Goal: Task Accomplishment & Management: Complete application form

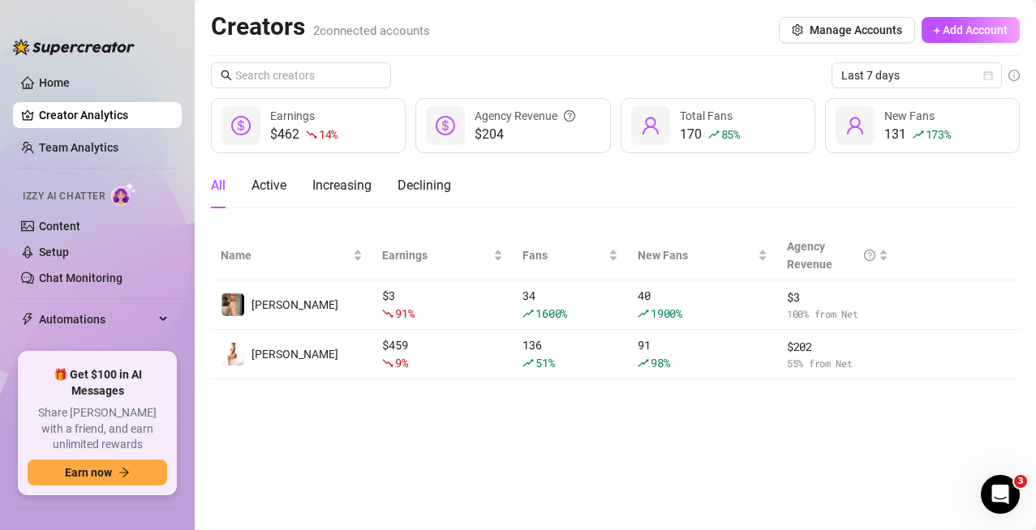
click at [68, 199] on span "Izzy AI Chatter" at bounding box center [64, 196] width 82 height 15
click at [69, 251] on link "Setup" at bounding box center [54, 252] width 30 height 13
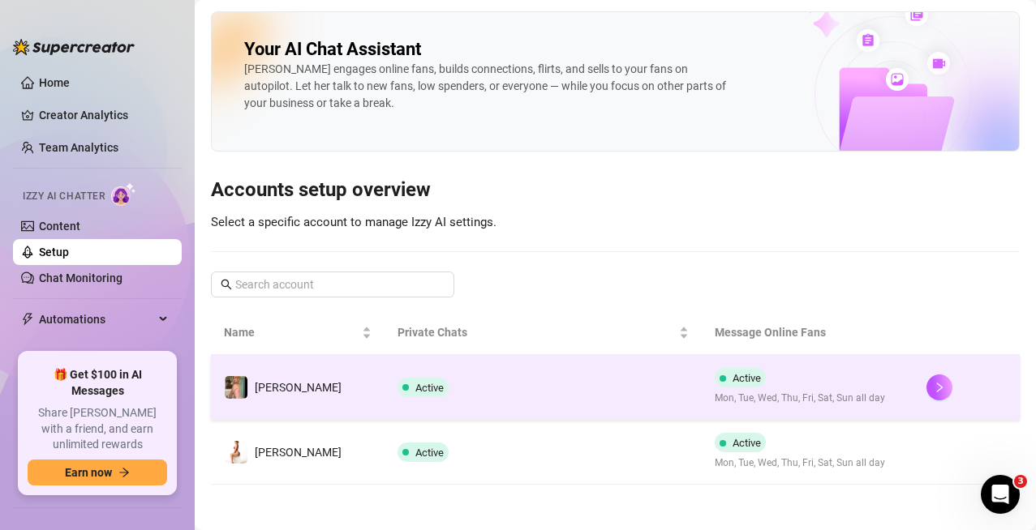
click at [475, 395] on td "Active" at bounding box center [543, 387] width 318 height 65
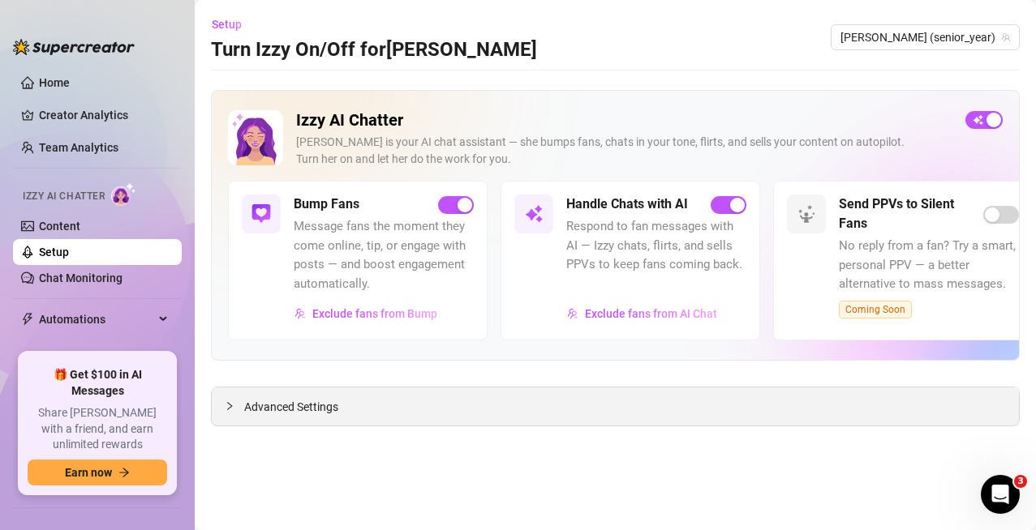
click at [289, 410] on span "Advanced Settings" at bounding box center [291, 407] width 94 height 18
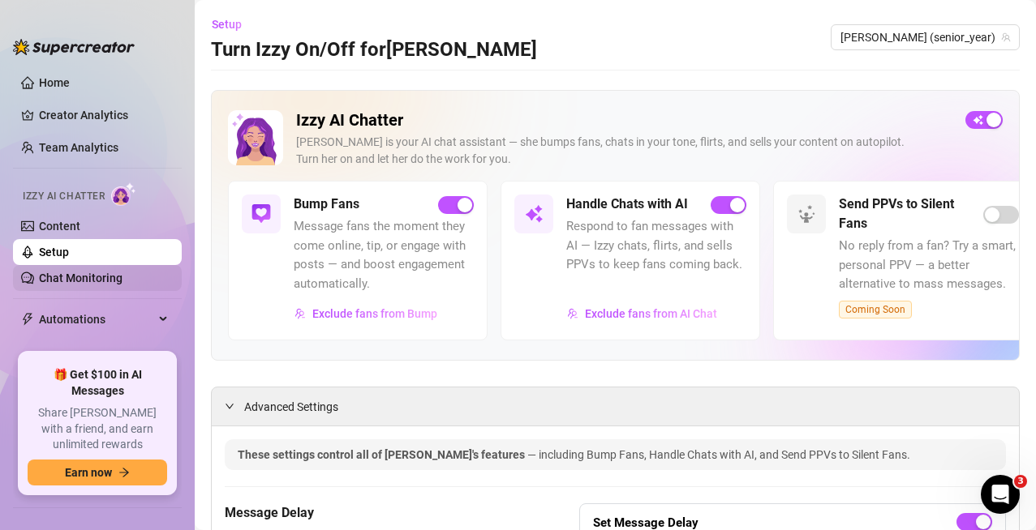
click at [79, 274] on link "Chat Monitoring" at bounding box center [81, 278] width 84 height 13
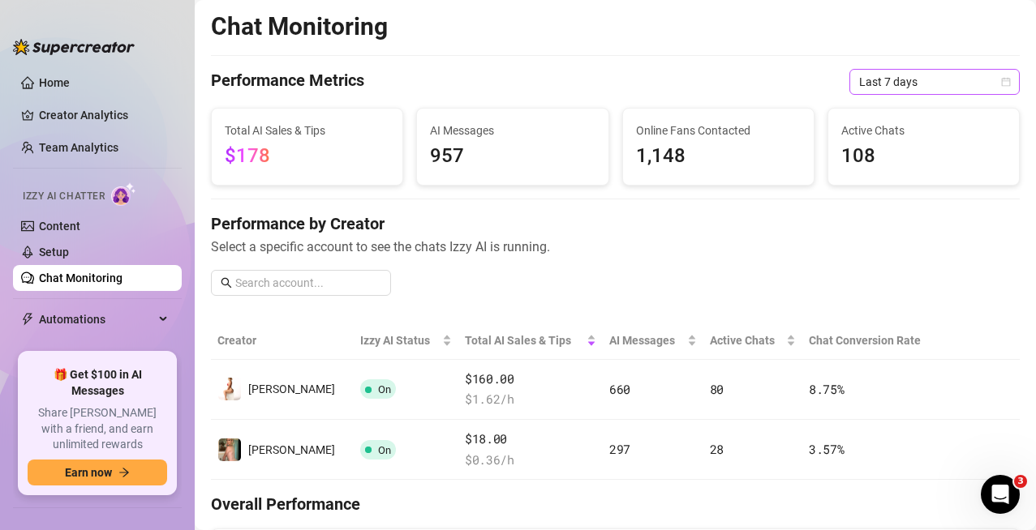
click at [864, 89] on span "Last 7 days" at bounding box center [934, 82] width 151 height 24
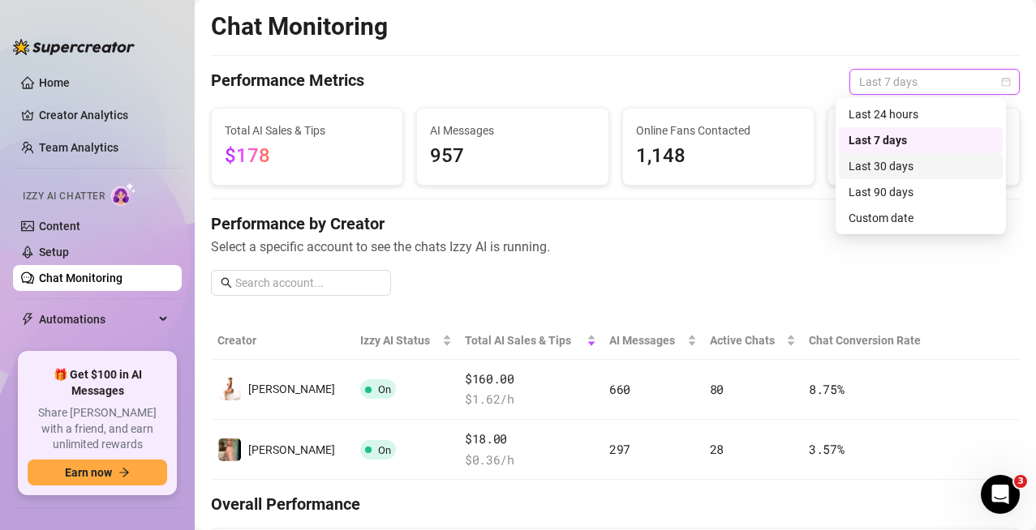
click at [859, 164] on div "Last 30 days" at bounding box center [920, 166] width 144 height 18
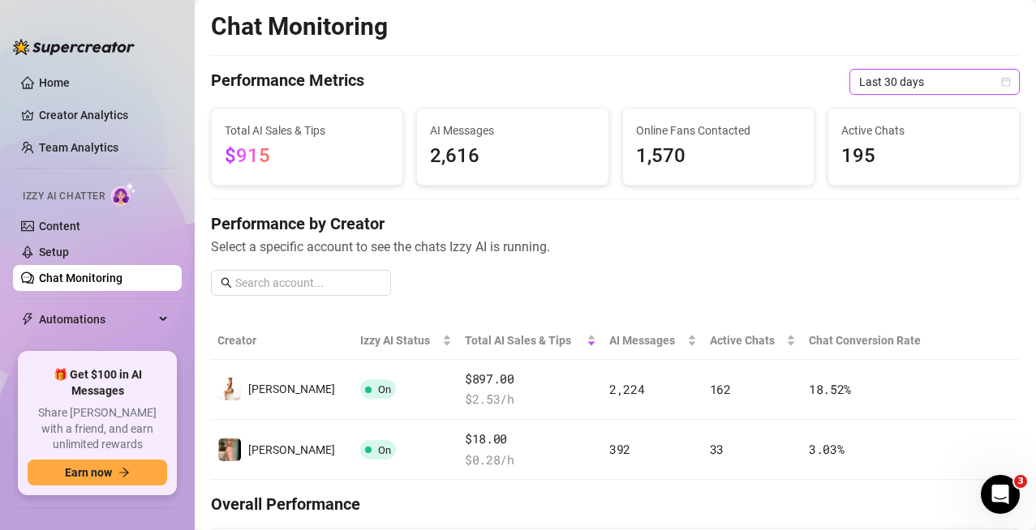
click at [905, 82] on span "Last 30 days" at bounding box center [934, 82] width 151 height 24
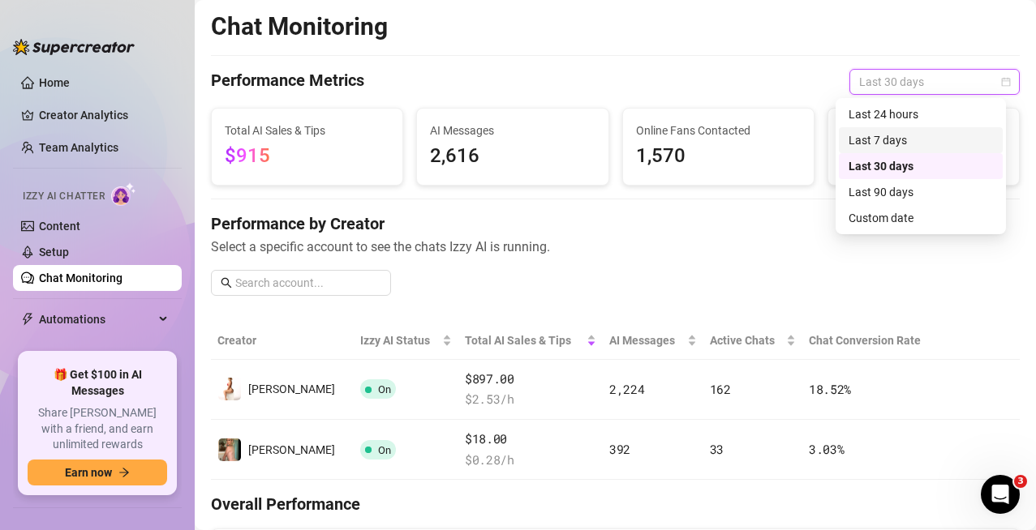
click at [903, 134] on div "Last 7 days" at bounding box center [920, 140] width 144 height 18
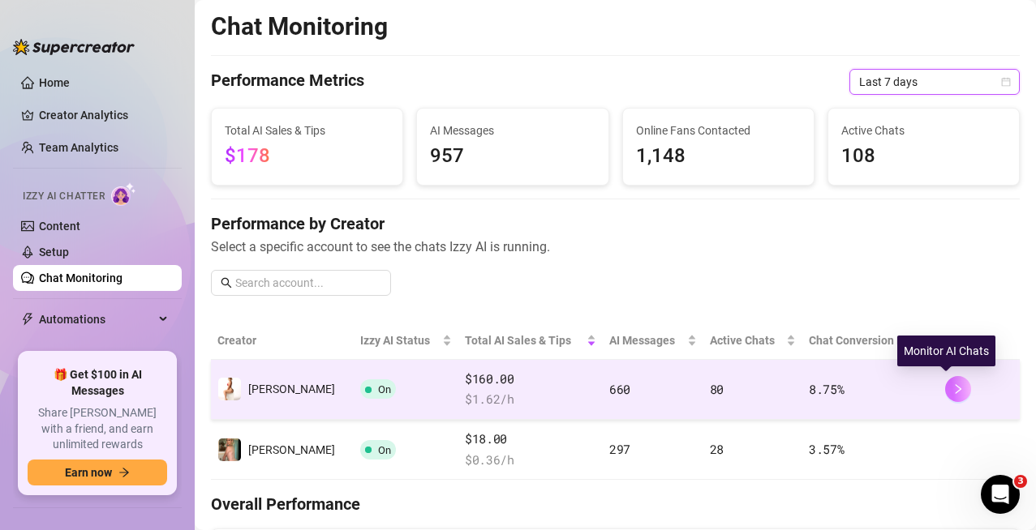
click at [952, 393] on icon "right" at bounding box center [957, 389] width 11 height 11
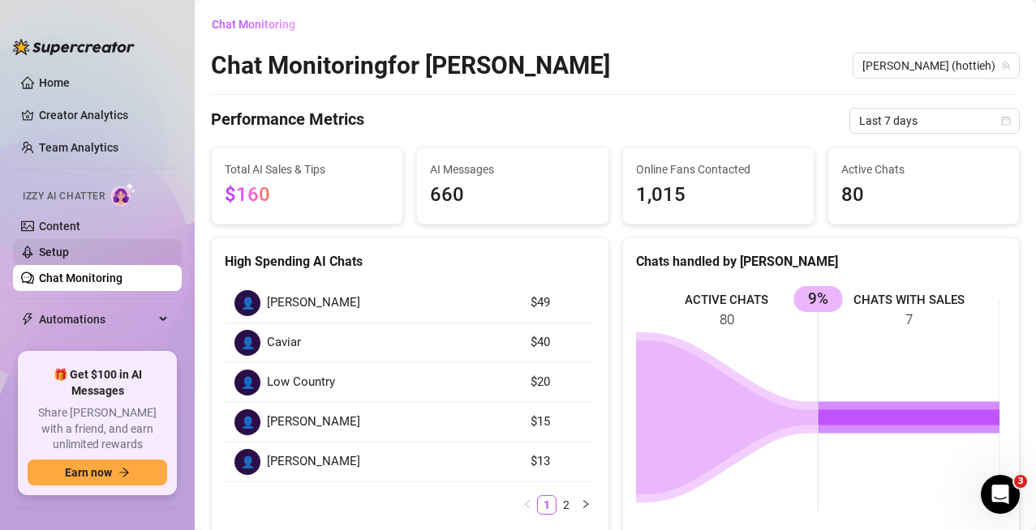
click at [53, 255] on link "Setup" at bounding box center [54, 252] width 30 height 13
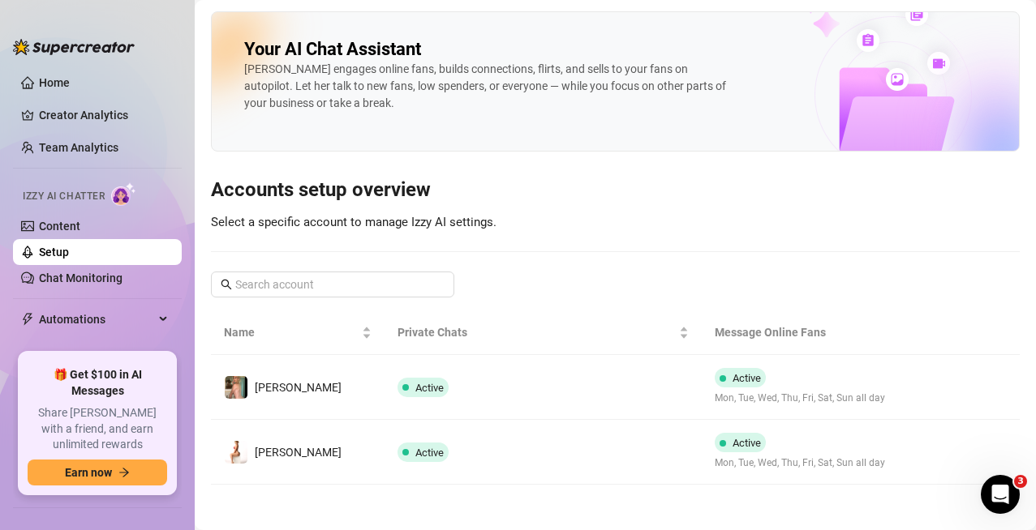
click at [113, 208] on div "Izzy AI Chatter" at bounding box center [96, 194] width 172 height 36
click at [80, 220] on link "Content" at bounding box center [59, 226] width 41 height 13
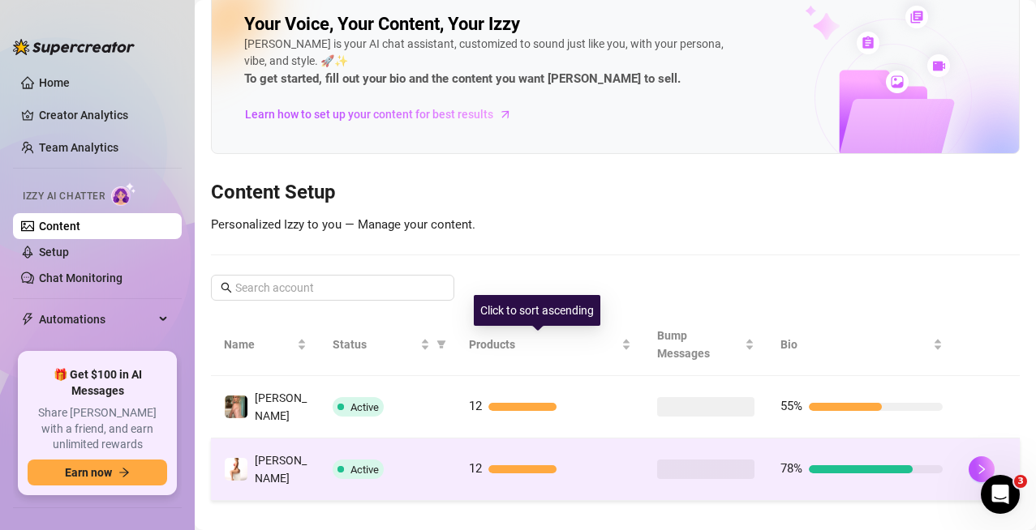
scroll to position [17, 0]
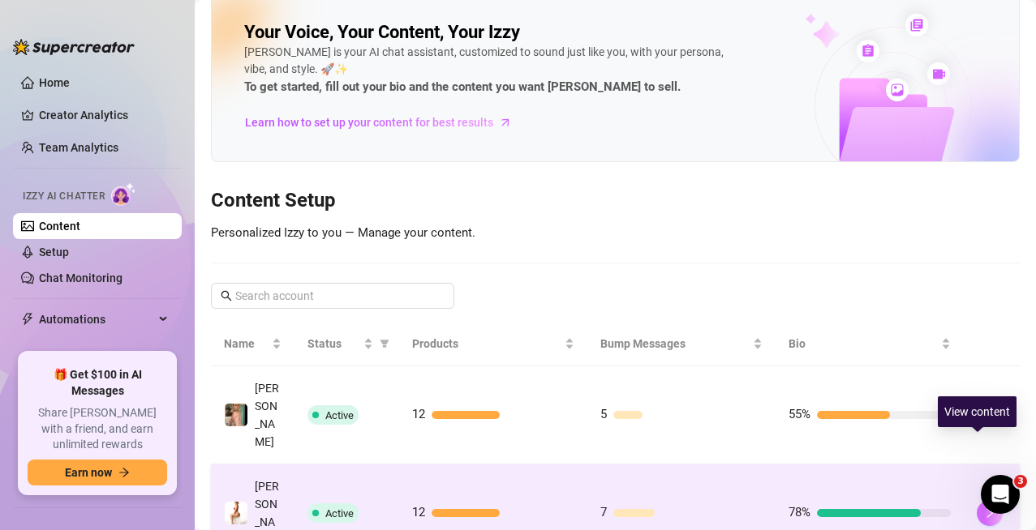
click at [984, 508] on icon "right" at bounding box center [989, 513] width 11 height 11
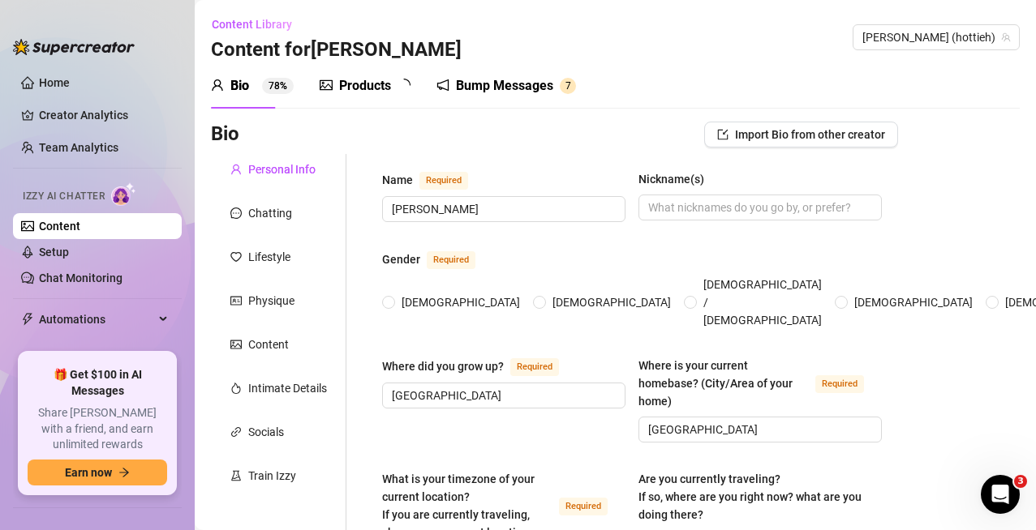
type input "[PERSON_NAME]"
type input "[GEOGRAPHIC_DATA]"
type textarea "no, I'm at [GEOGRAPHIC_DATA]"
type input "Straight"
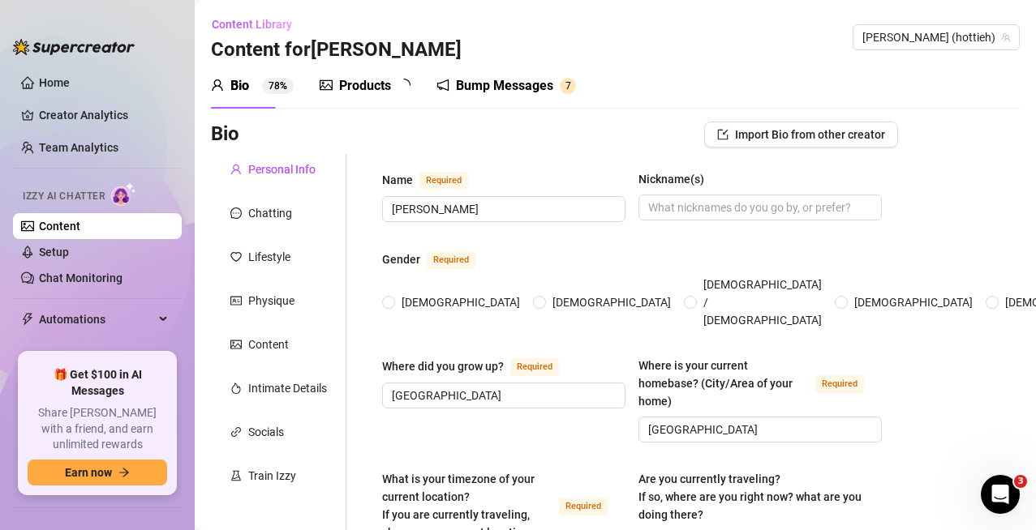
type input "Married but open"
type input "1"
type input "0"
type input "2"
type input "OnlyFans"
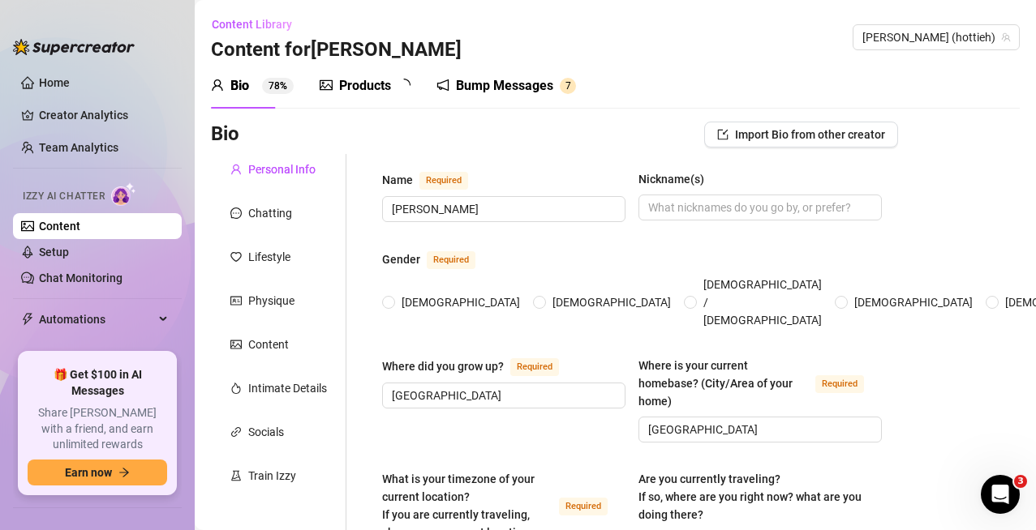
type input "Maid"
type input "College"
type textarea "I want to have lots of kids and a big house"
radio input "true"
type input "[DATE]"
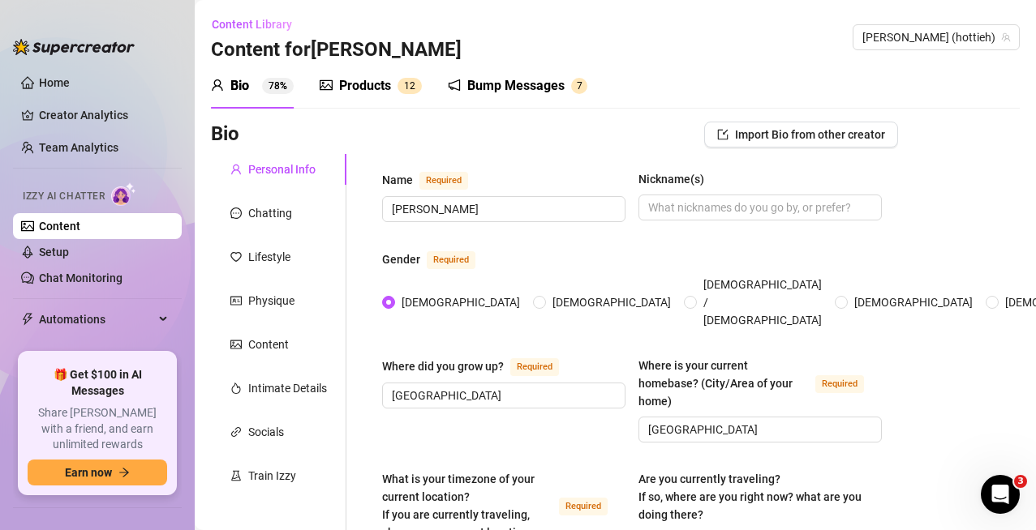
drag, startPoint x: 362, startPoint y: 89, endPoint x: 950, endPoint y: 101, distance: 588.0
click at [362, 90] on div "Products" at bounding box center [365, 85] width 52 height 19
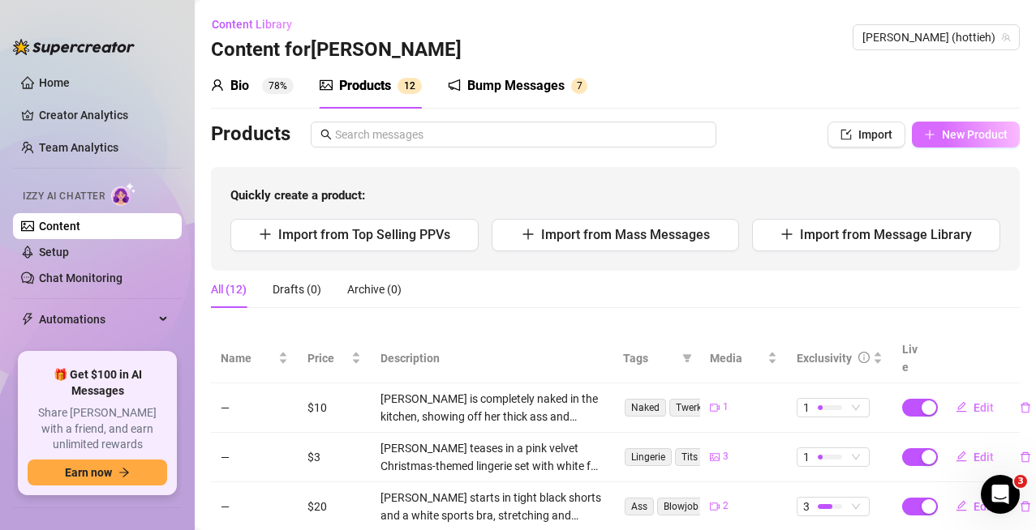
click at [979, 127] on button "New Product" at bounding box center [965, 135] width 108 height 26
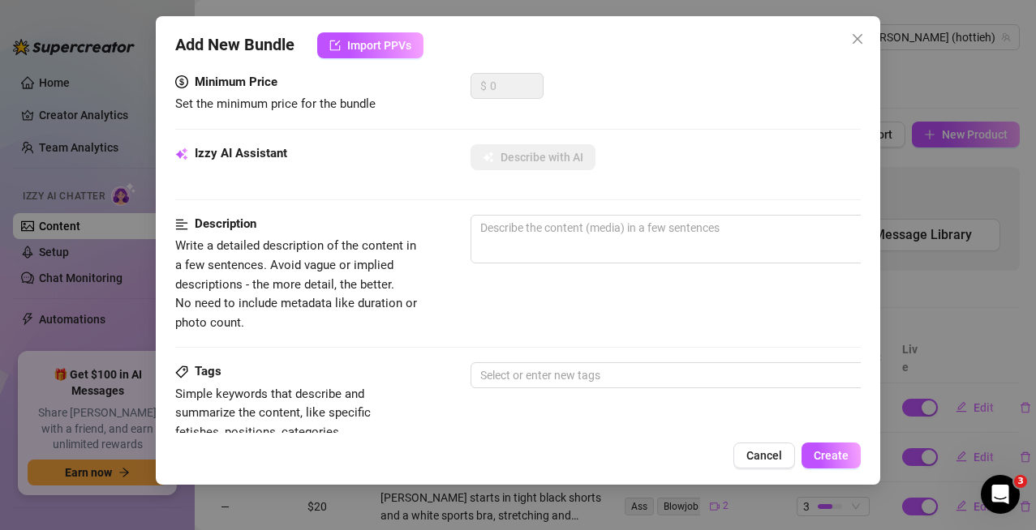
scroll to position [162, 0]
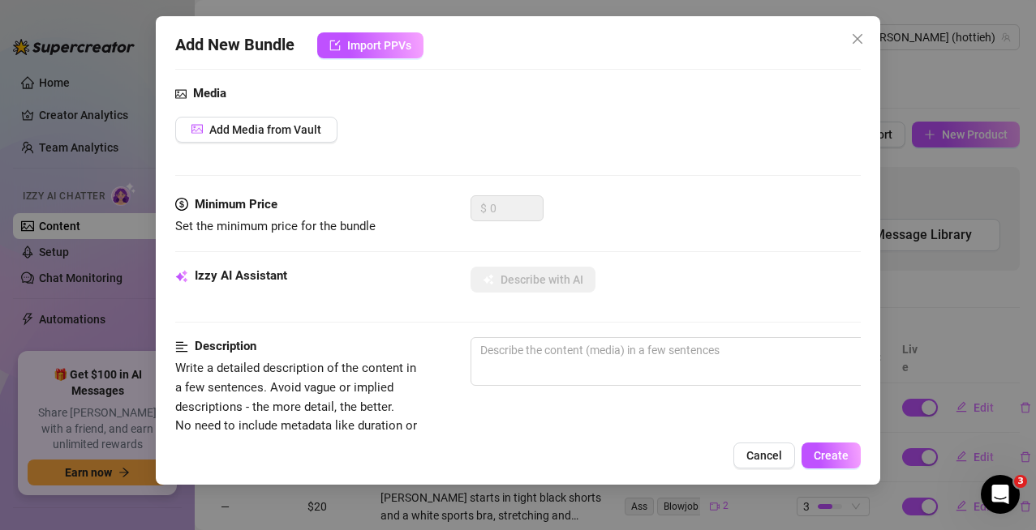
click at [852, 40] on icon "close" at bounding box center [857, 38] width 13 height 13
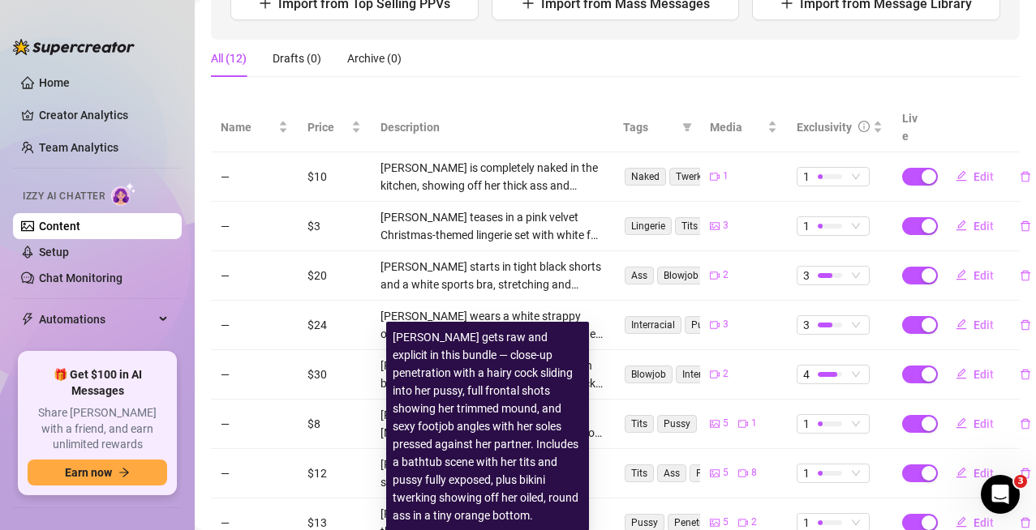
scroll to position [114, 0]
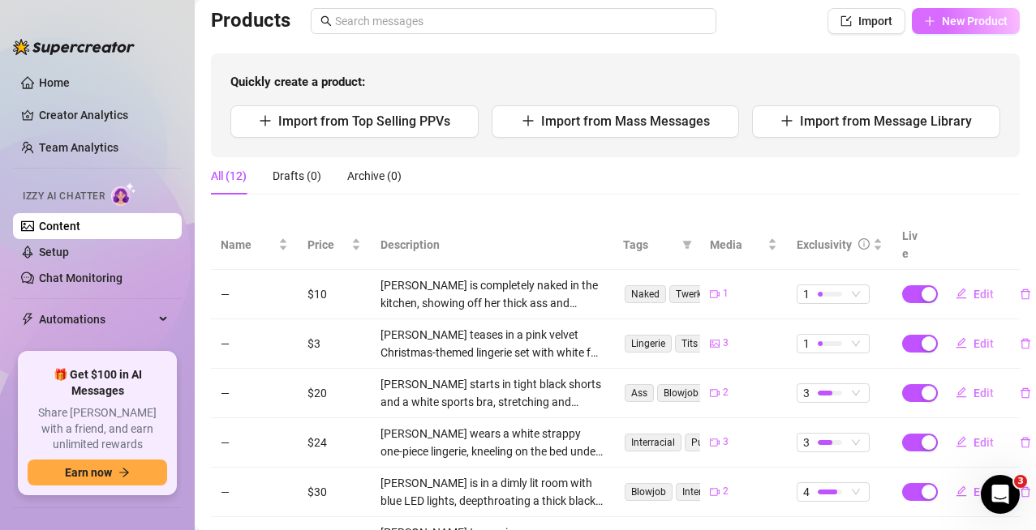
click at [968, 25] on span "New Product" at bounding box center [974, 21] width 66 height 13
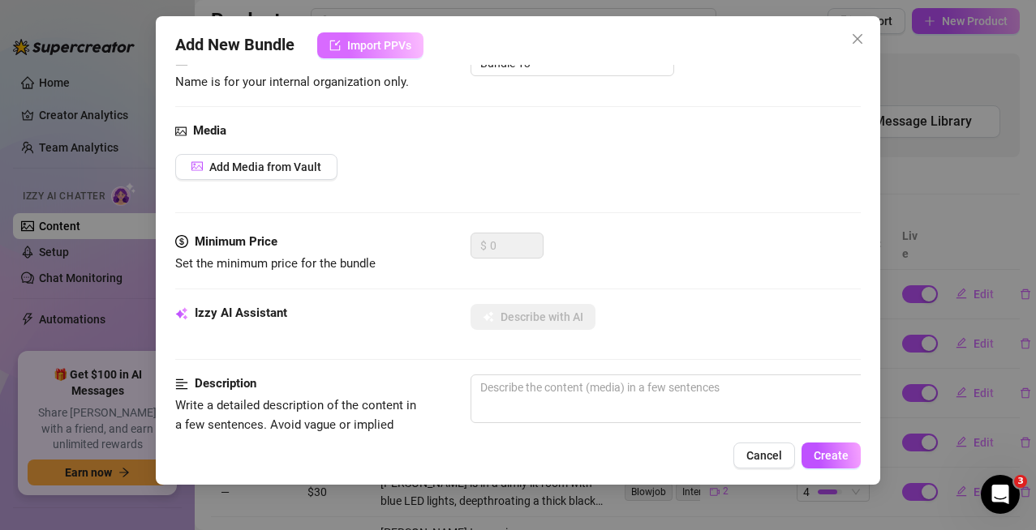
scroll to position [0, 0]
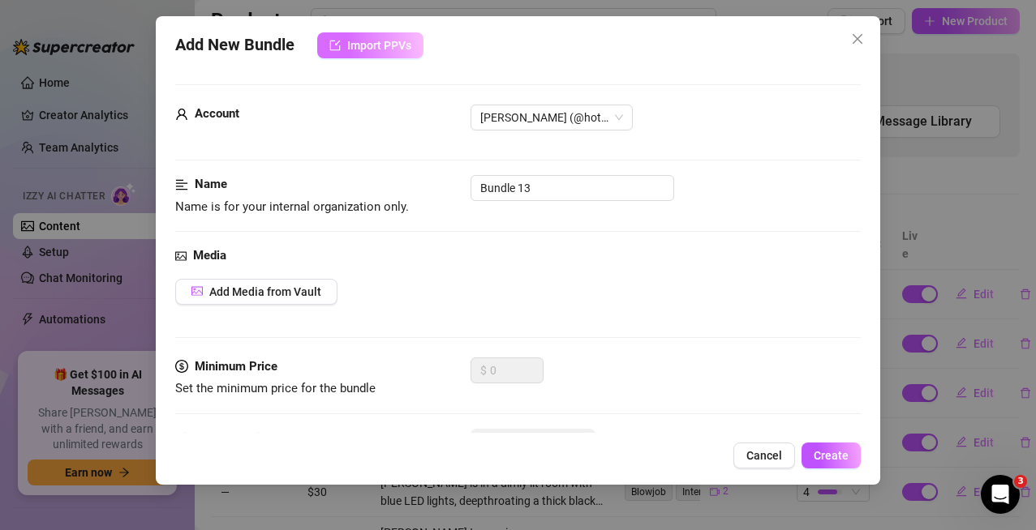
click at [385, 48] on span "Import PPVs" at bounding box center [379, 45] width 64 height 13
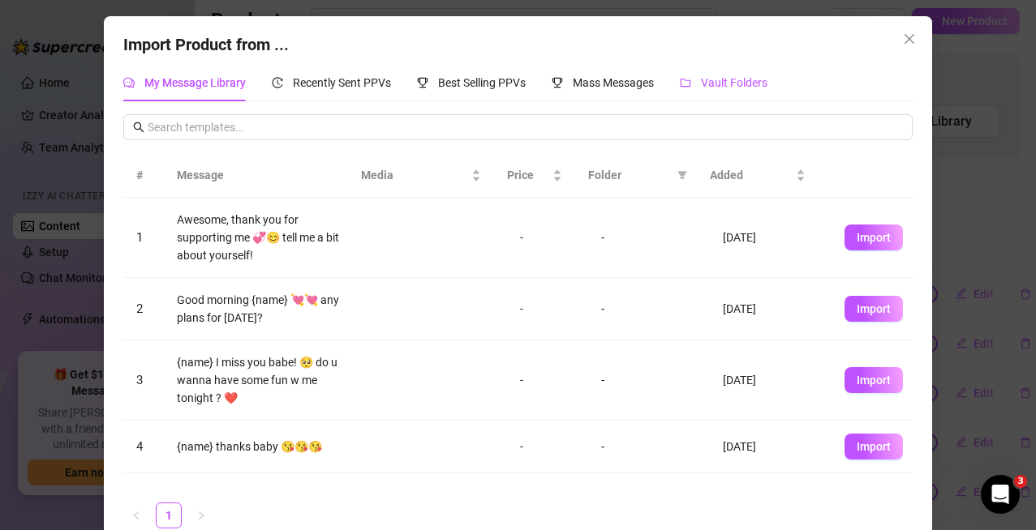
click at [742, 82] on span "Vault Folders" at bounding box center [734, 82] width 66 height 13
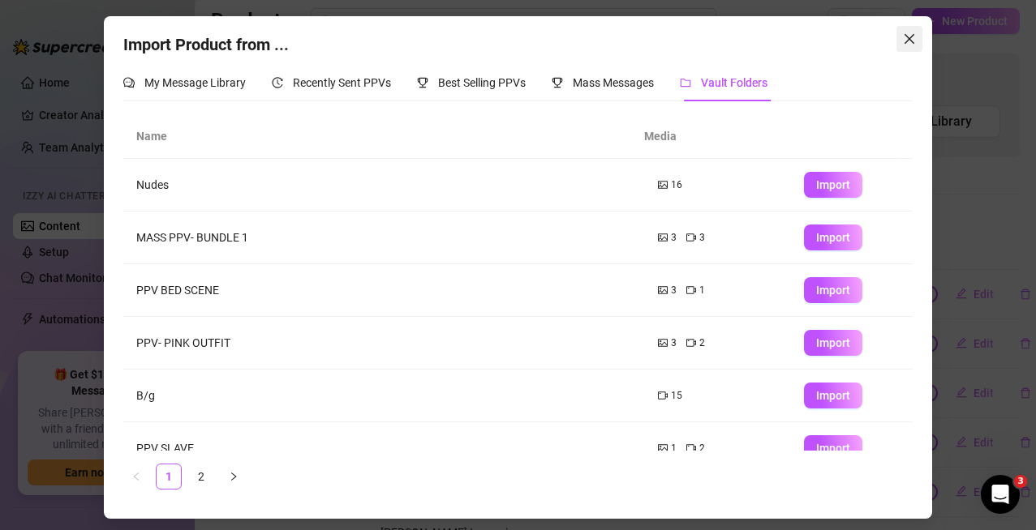
click at [905, 32] on button "Close" at bounding box center [909, 39] width 26 height 26
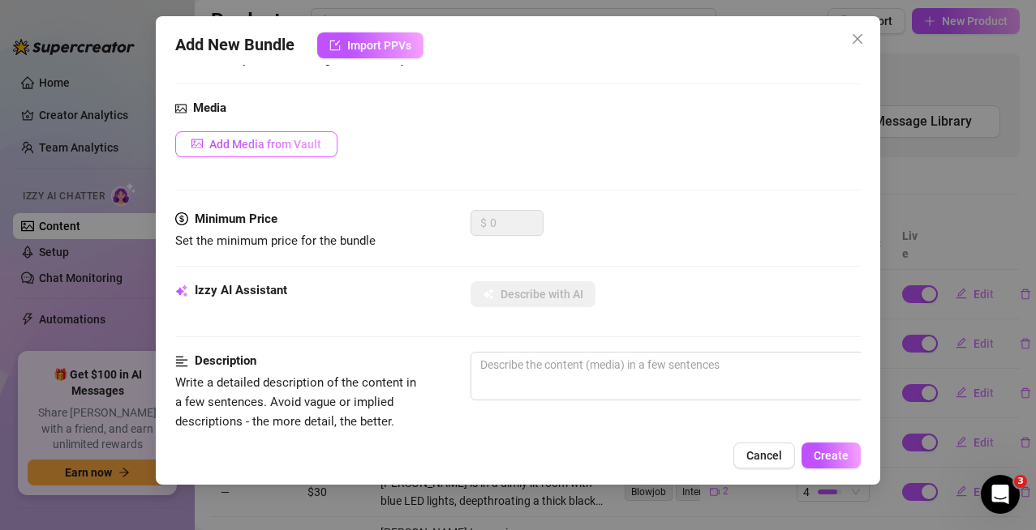
scroll to position [81, 0]
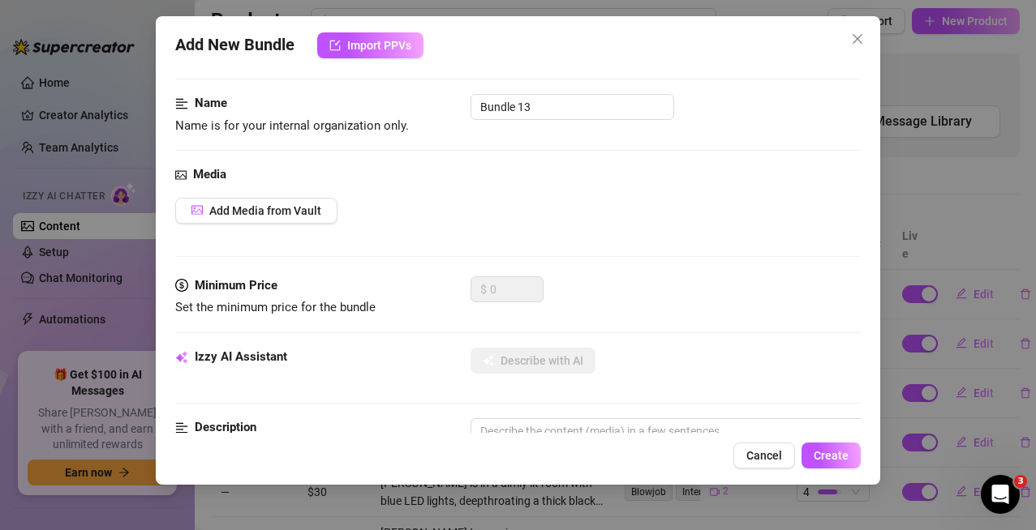
click at [315, 196] on div "Media Add Media from Vault" at bounding box center [518, 220] width 686 height 111
click at [311, 206] on span "Add Media from Vault" at bounding box center [265, 210] width 112 height 13
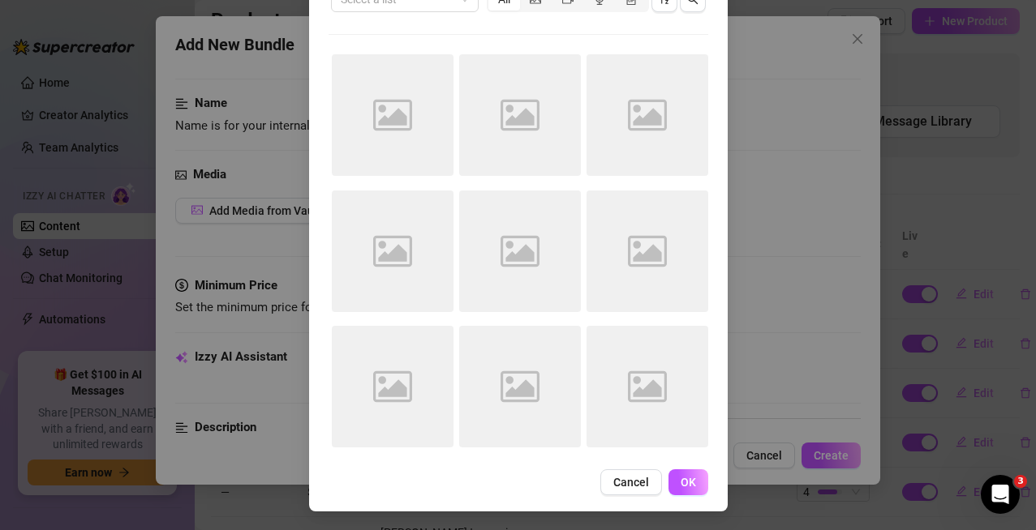
scroll to position [147, 0]
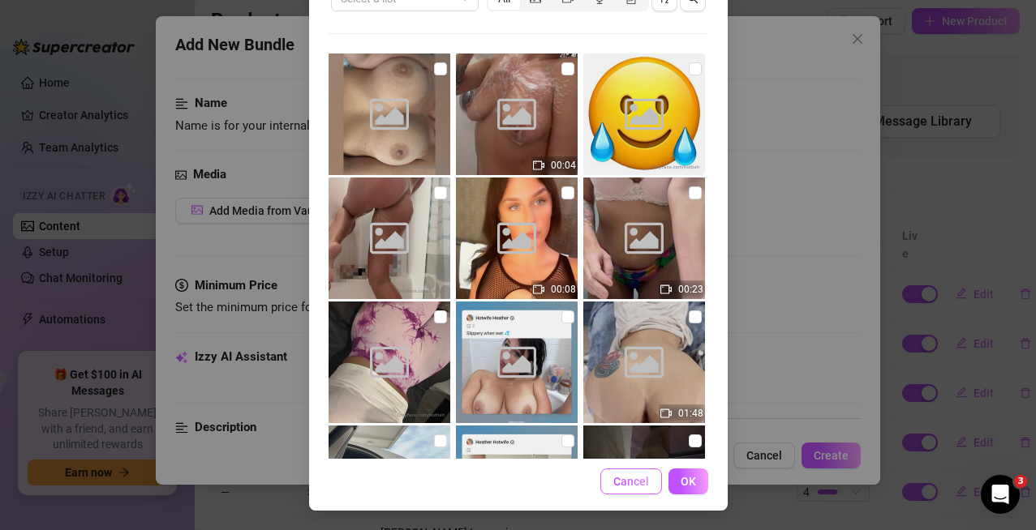
click at [629, 483] on span "Cancel" at bounding box center [631, 481] width 36 height 13
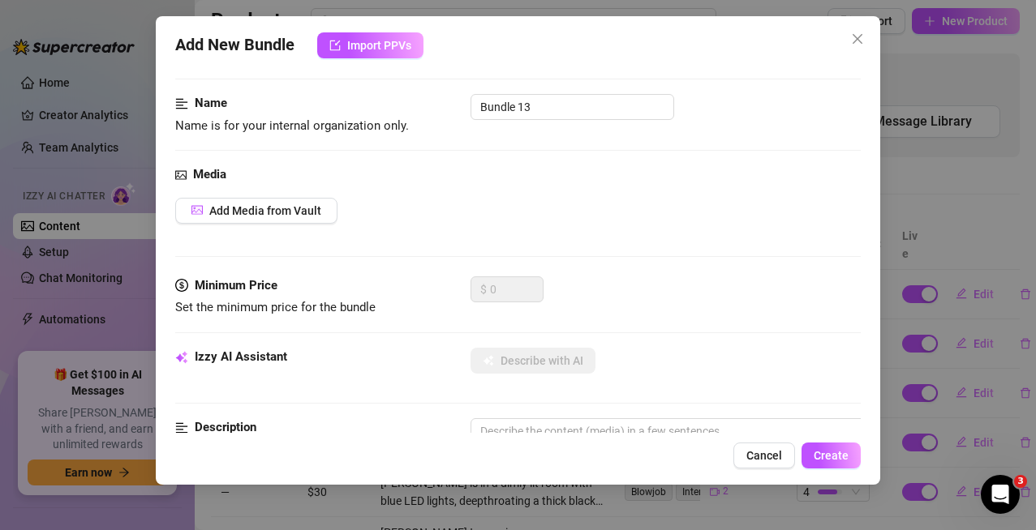
click at [753, 469] on div "Add New Bundle Import PPVs Account [PERSON_NAME] (@hottieh) Name Name is for yo…" at bounding box center [518, 250] width 725 height 469
click at [755, 465] on button "Cancel" at bounding box center [764, 456] width 62 height 26
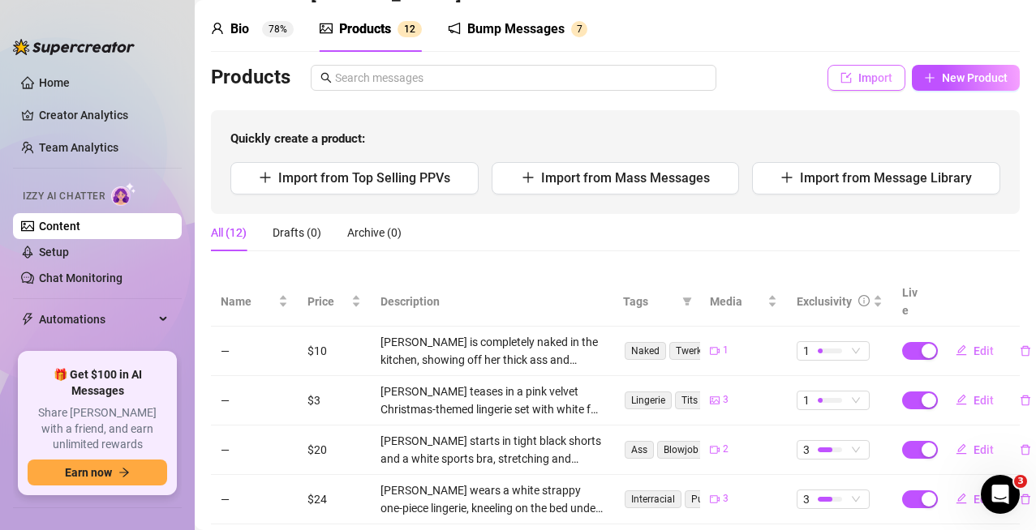
scroll to position [0, 0]
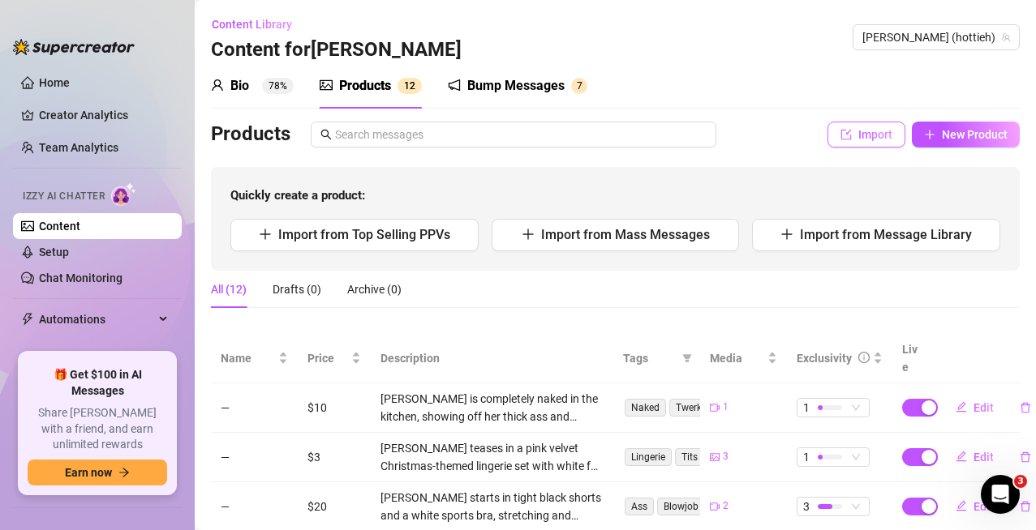
click at [858, 130] on span "Import" at bounding box center [875, 134] width 34 height 13
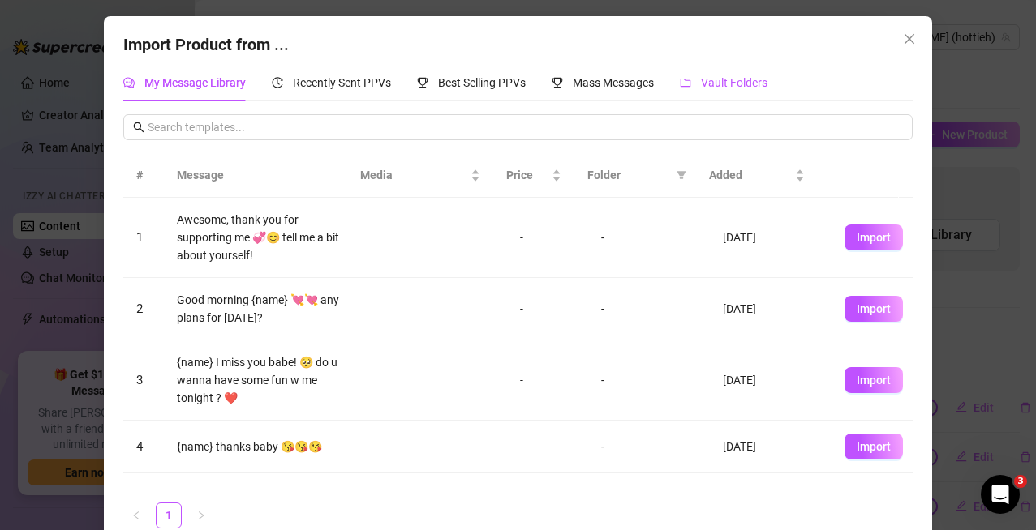
drag, startPoint x: 754, startPoint y: 78, endPoint x: 774, endPoint y: 61, distance: 26.5
click at [753, 78] on span "Vault Folders" at bounding box center [734, 82] width 66 height 13
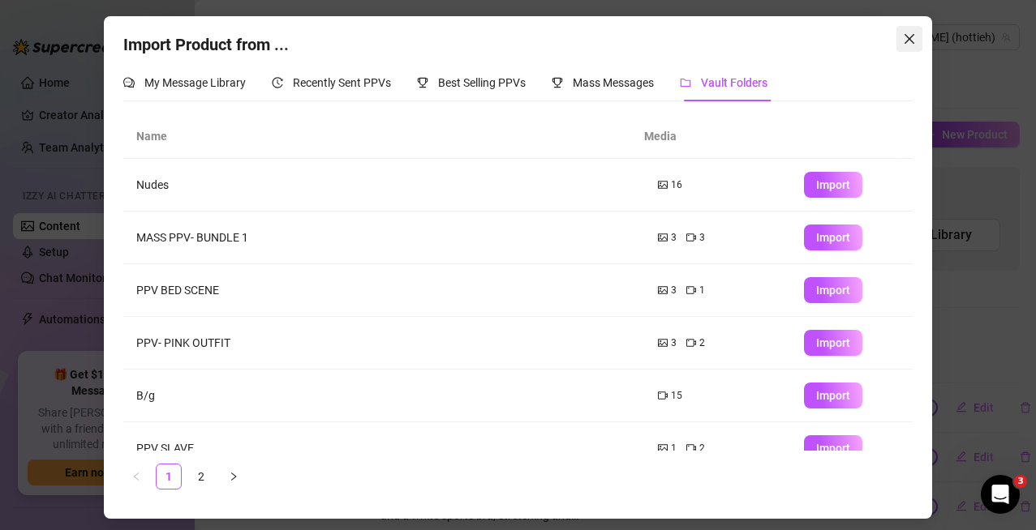
click at [916, 48] on button "Close" at bounding box center [909, 39] width 26 height 26
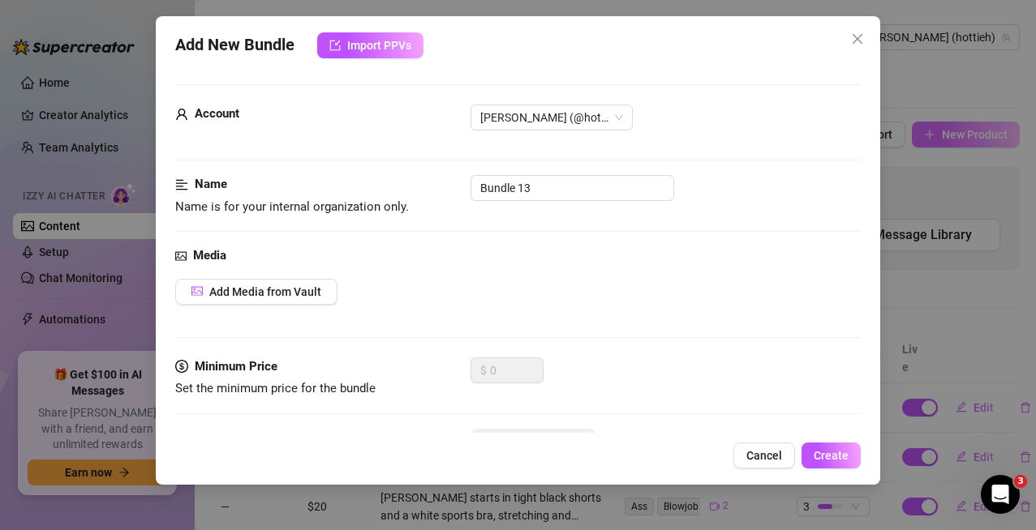
click at [952, 127] on div "Add New Bundle Import PPVs Account [PERSON_NAME] (@hottieh) Name Name is for yo…" at bounding box center [518, 265] width 1036 height 530
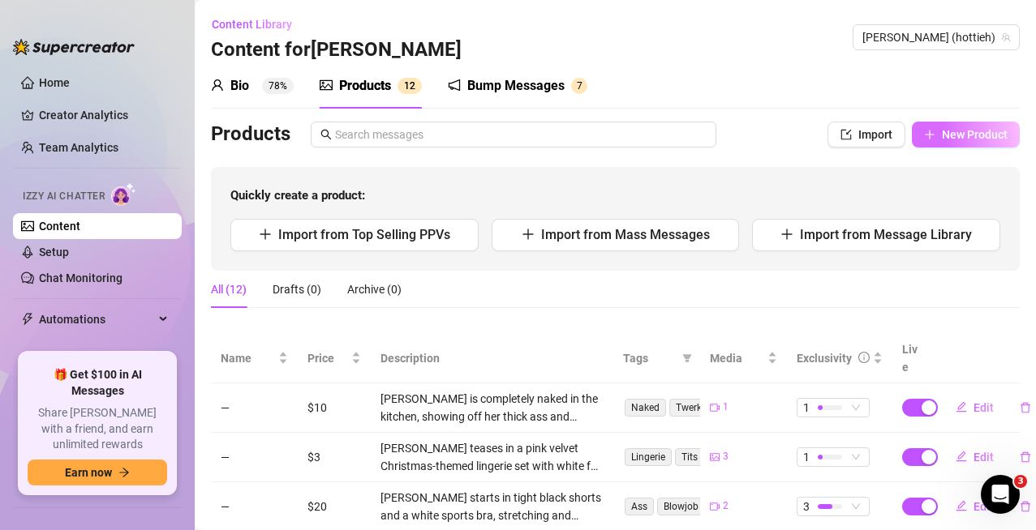
click at [947, 139] on span "New Product" at bounding box center [974, 134] width 66 height 13
type textarea "Type your message here..."
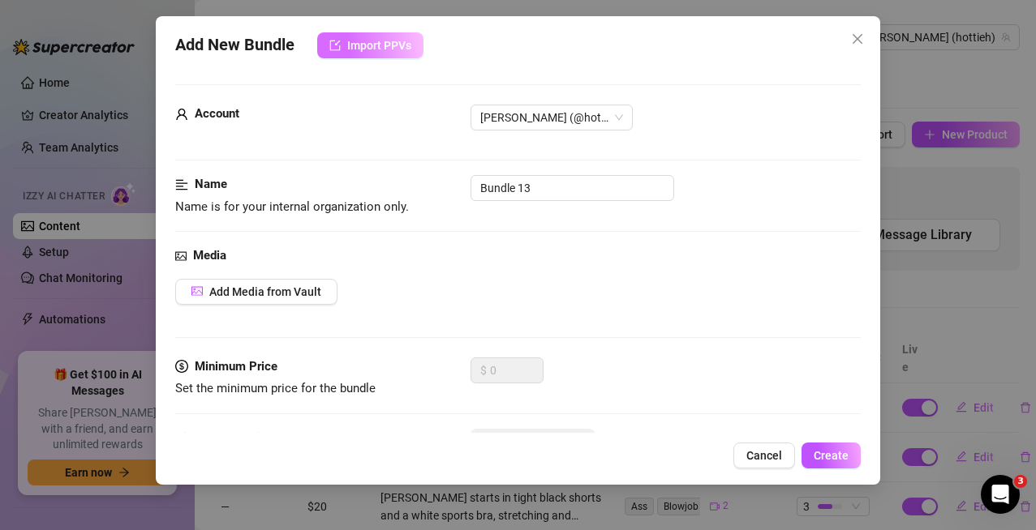
click at [382, 44] on span "Import PPVs" at bounding box center [379, 45] width 64 height 13
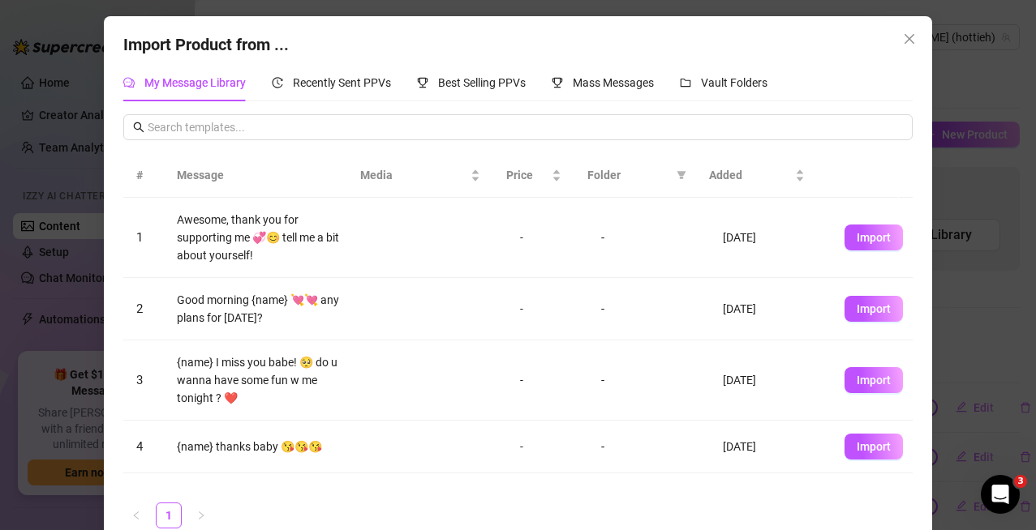
click at [903, 36] on icon "close" at bounding box center [909, 38] width 13 height 13
